Goal: Register for event/course

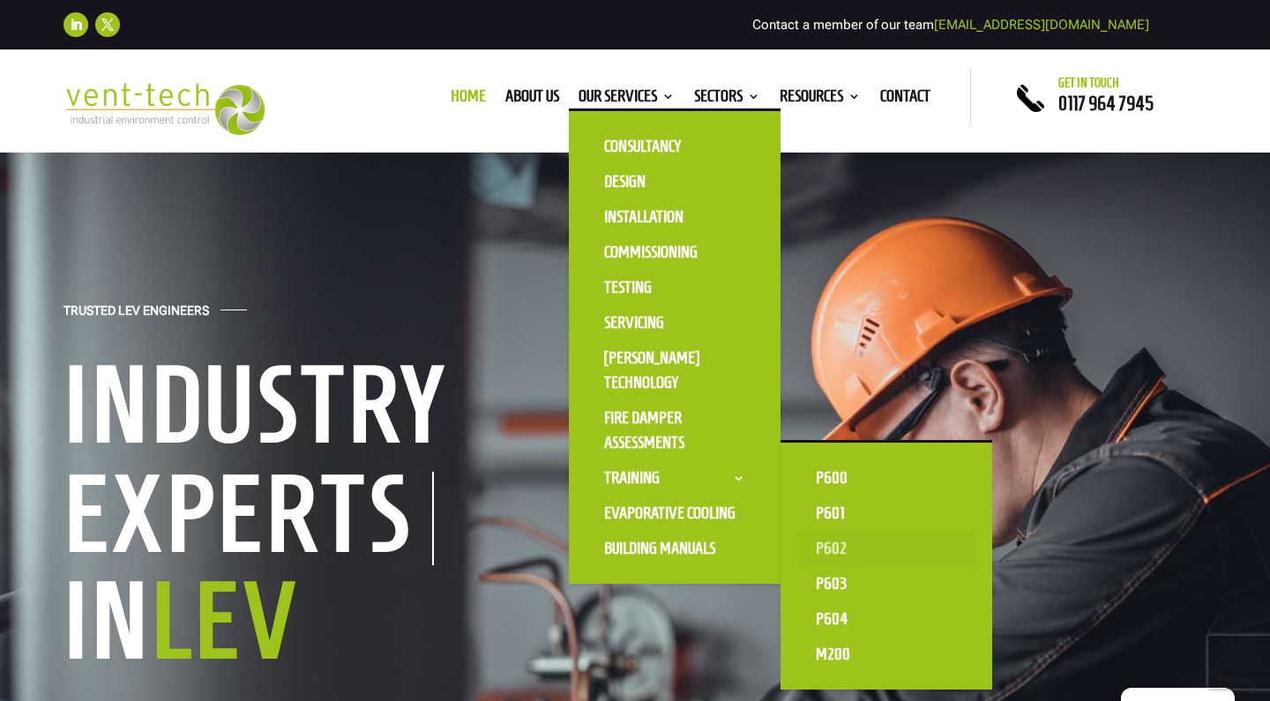
click at [814, 548] on link "P602" at bounding box center [886, 548] width 176 height 35
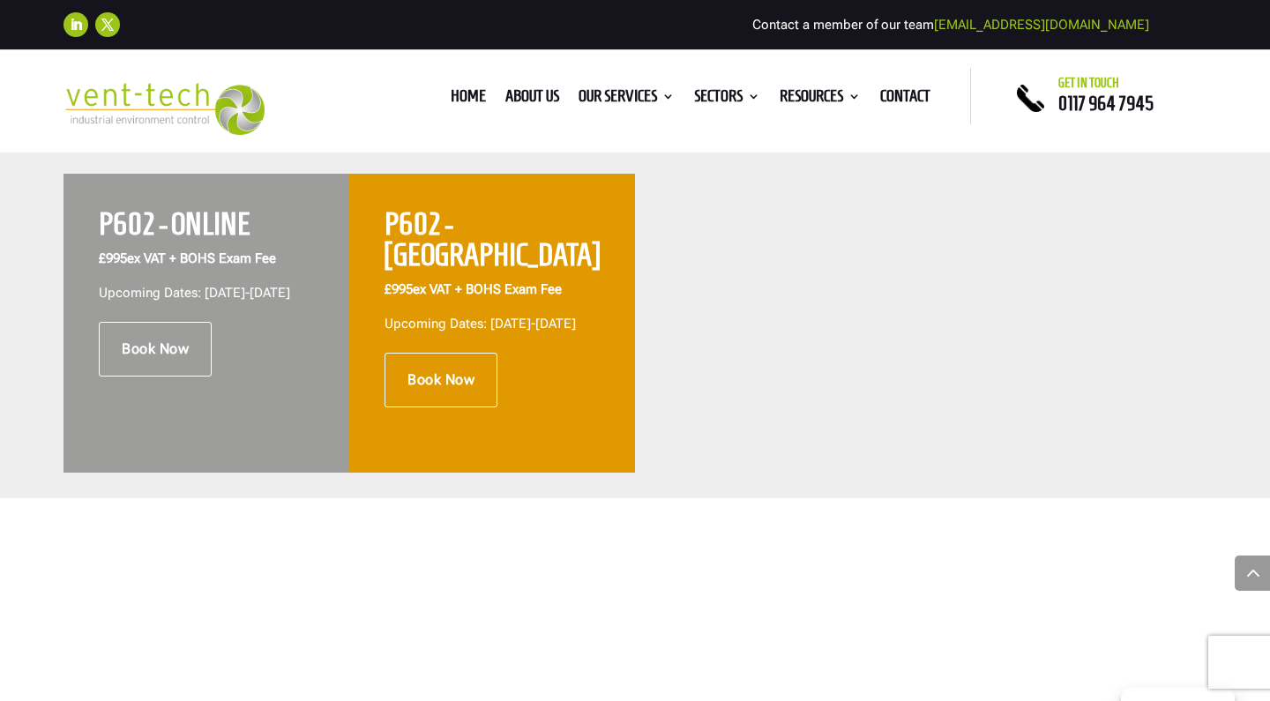
scroll to position [721, 0]
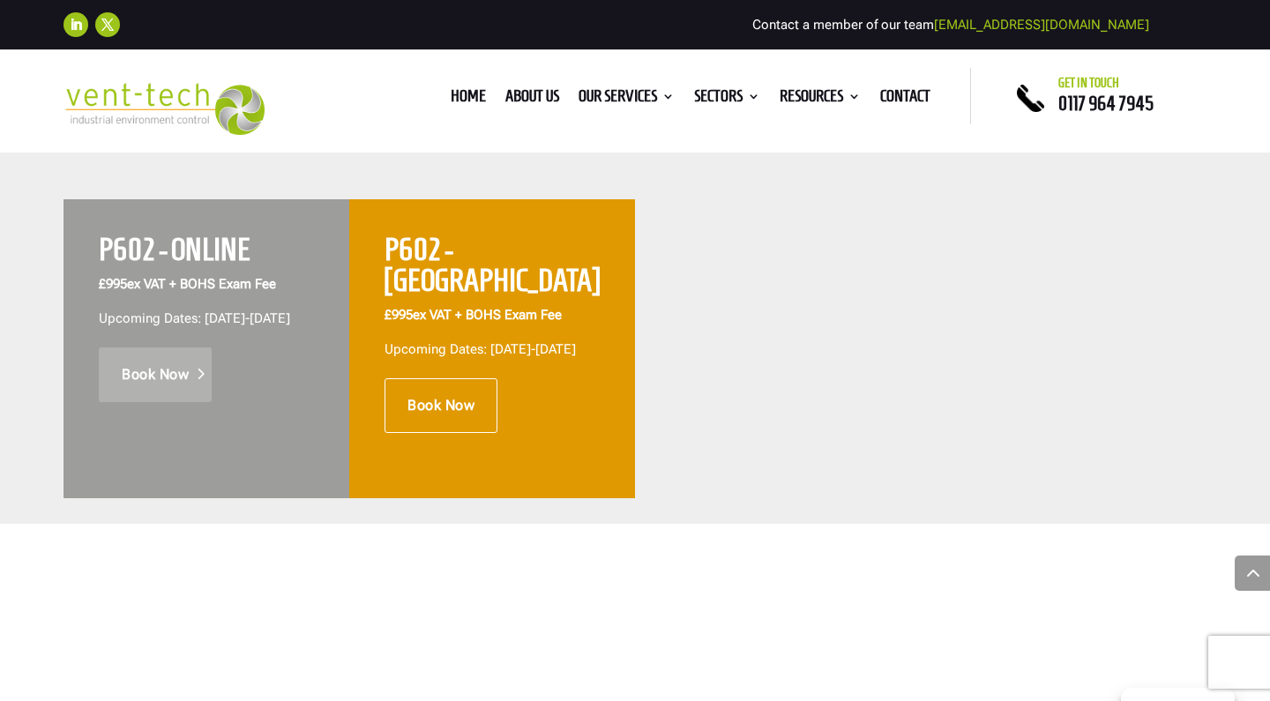
click at [153, 402] on link "Book Now" at bounding box center [155, 375] width 113 height 55
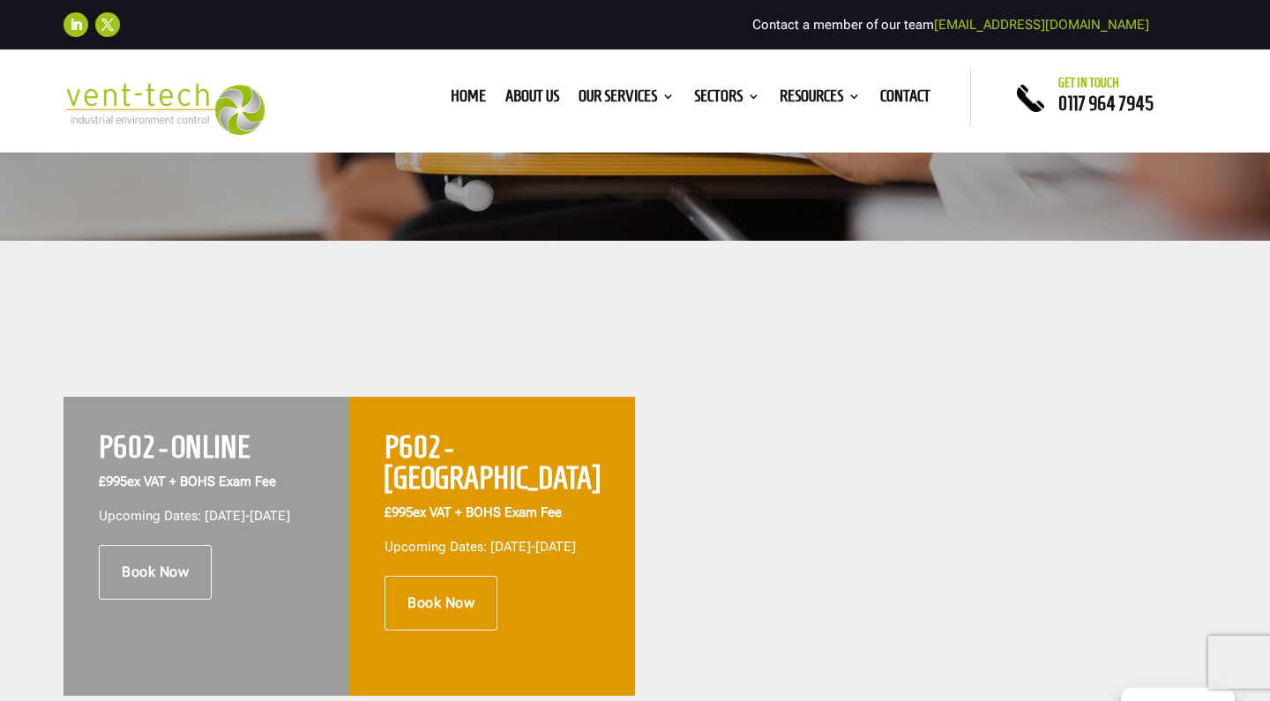
scroll to position [531, 0]
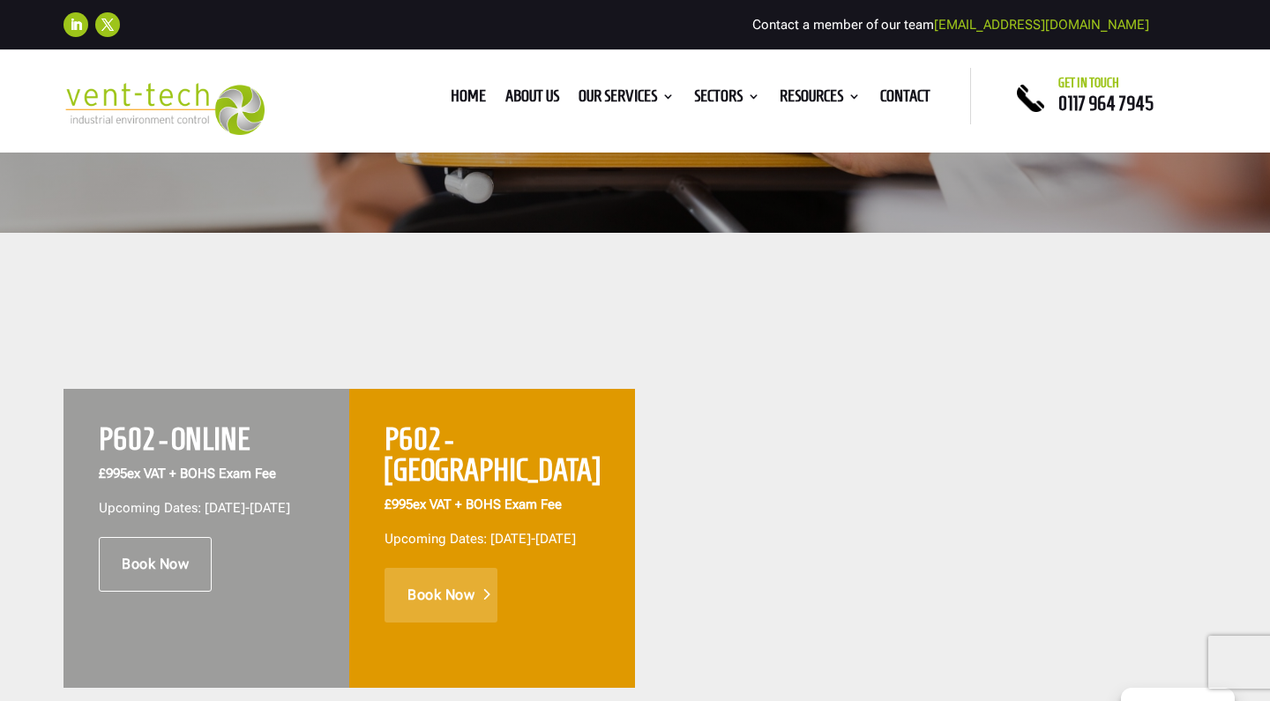
click at [441, 568] on link "Book Now" at bounding box center [441, 595] width 113 height 55
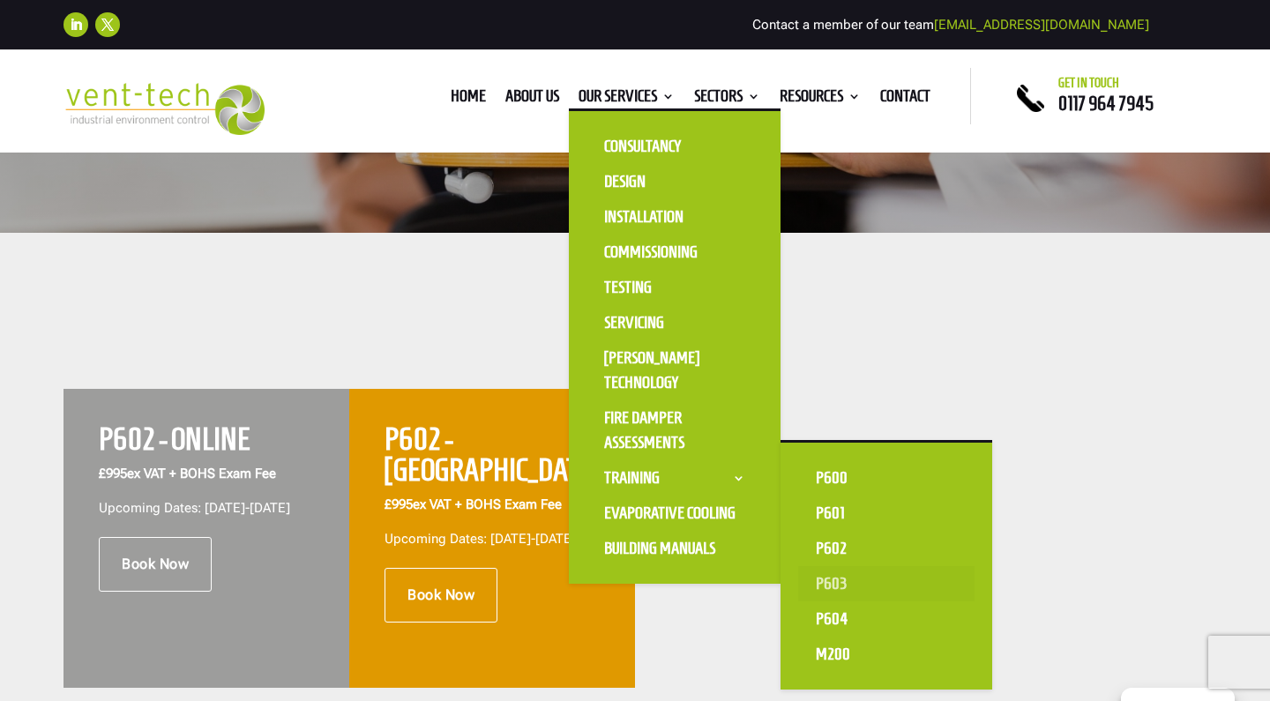
click at [820, 587] on link "P603" at bounding box center [886, 583] width 176 height 35
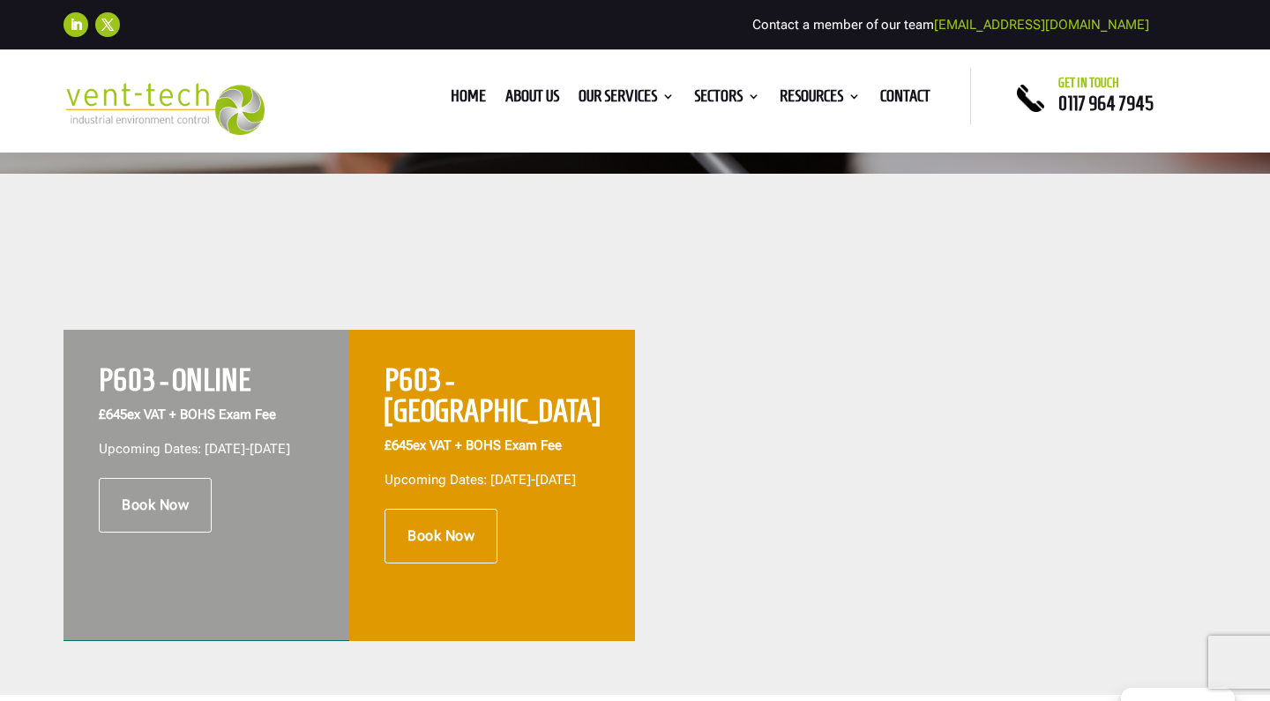
scroll to position [604, 0]
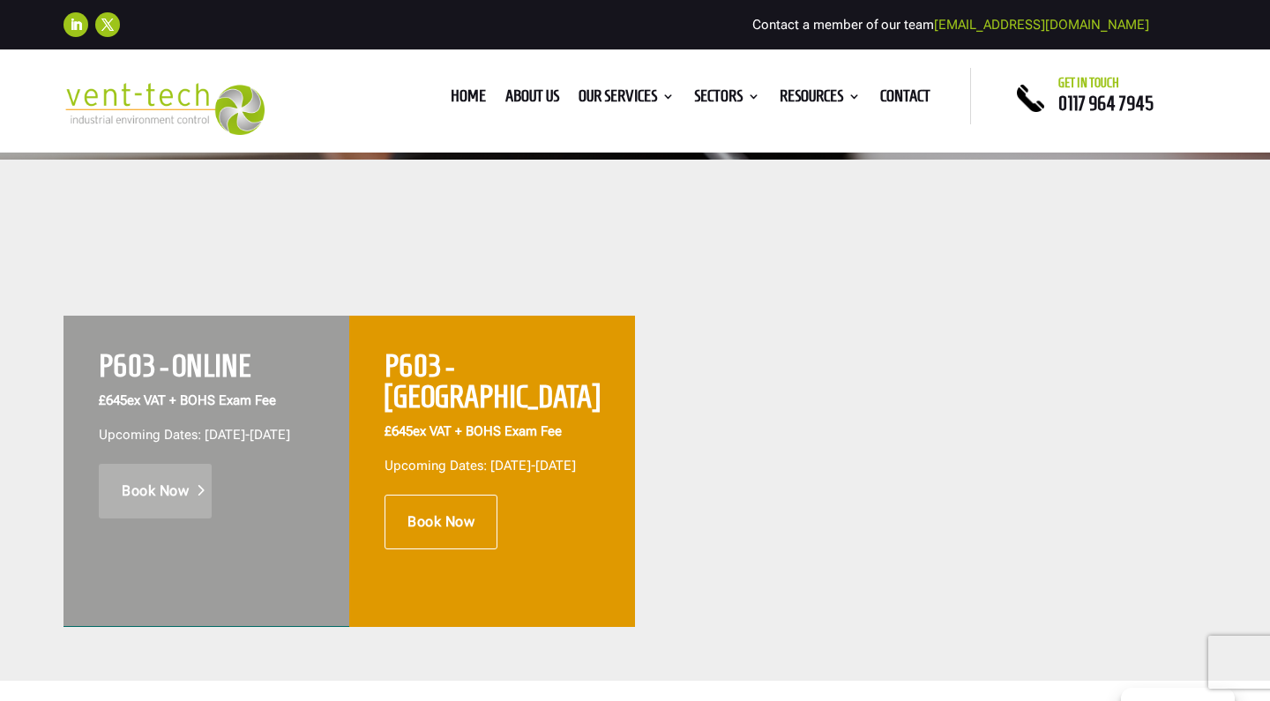
click at [188, 500] on link "Book Now" at bounding box center [155, 491] width 113 height 55
click at [436, 499] on link "Book Now" at bounding box center [441, 522] width 113 height 55
drag, startPoint x: 491, startPoint y: 431, endPoint x: 516, endPoint y: 449, distance: 30.4
click at [516, 456] on p "Upcoming Dates: 23rd-24th October 2025" at bounding box center [492, 466] width 215 height 21
copy p "23rd-24th October 2025"
